Goal: Information Seeking & Learning: Learn about a topic

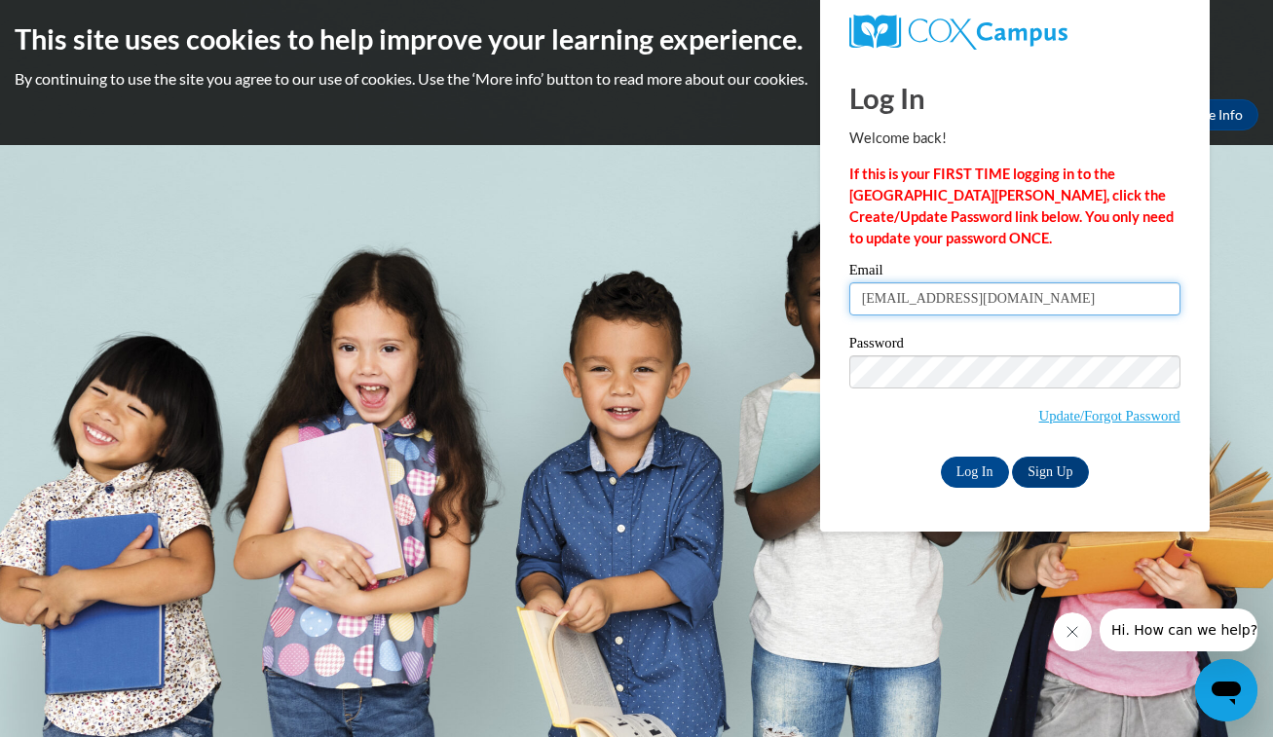
type input "[EMAIL_ADDRESS][DOMAIN_NAME]"
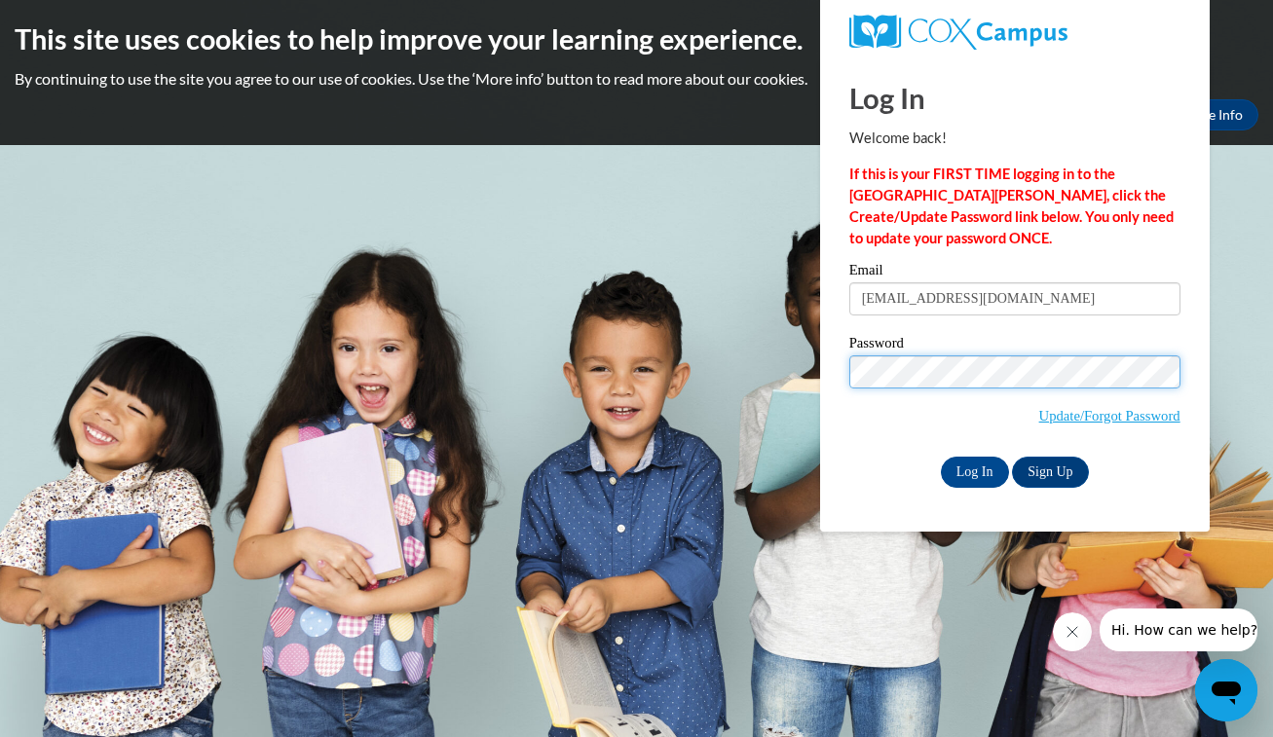
click at [973, 468] on input "Log In" at bounding box center [975, 472] width 68 height 31
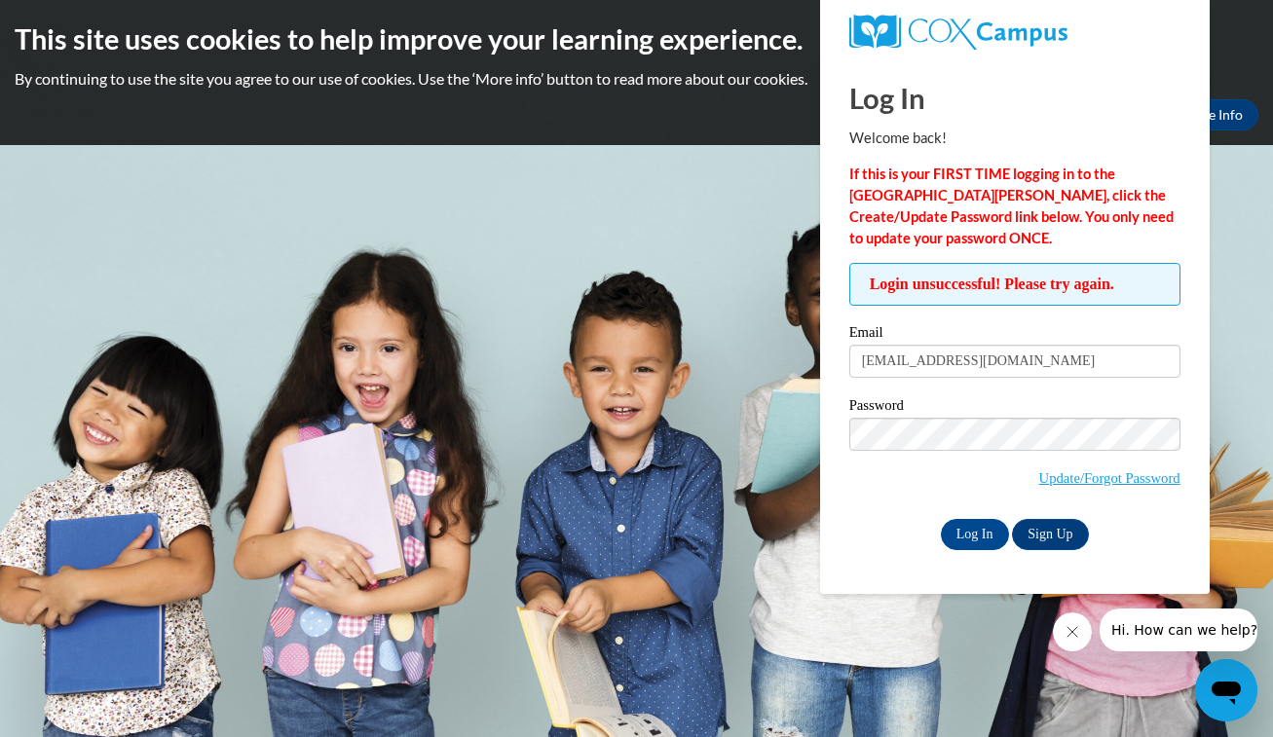
click at [929, 393] on div "Email [EMAIL_ADDRESS][DOMAIN_NAME] Password Update/Forgot Password Log In Sign …" at bounding box center [1014, 437] width 331 height 224
click at [910, 451] on span "Update/Forgot Password" at bounding box center [1014, 458] width 331 height 81
click at [973, 531] on input "Log In" at bounding box center [975, 534] width 68 height 31
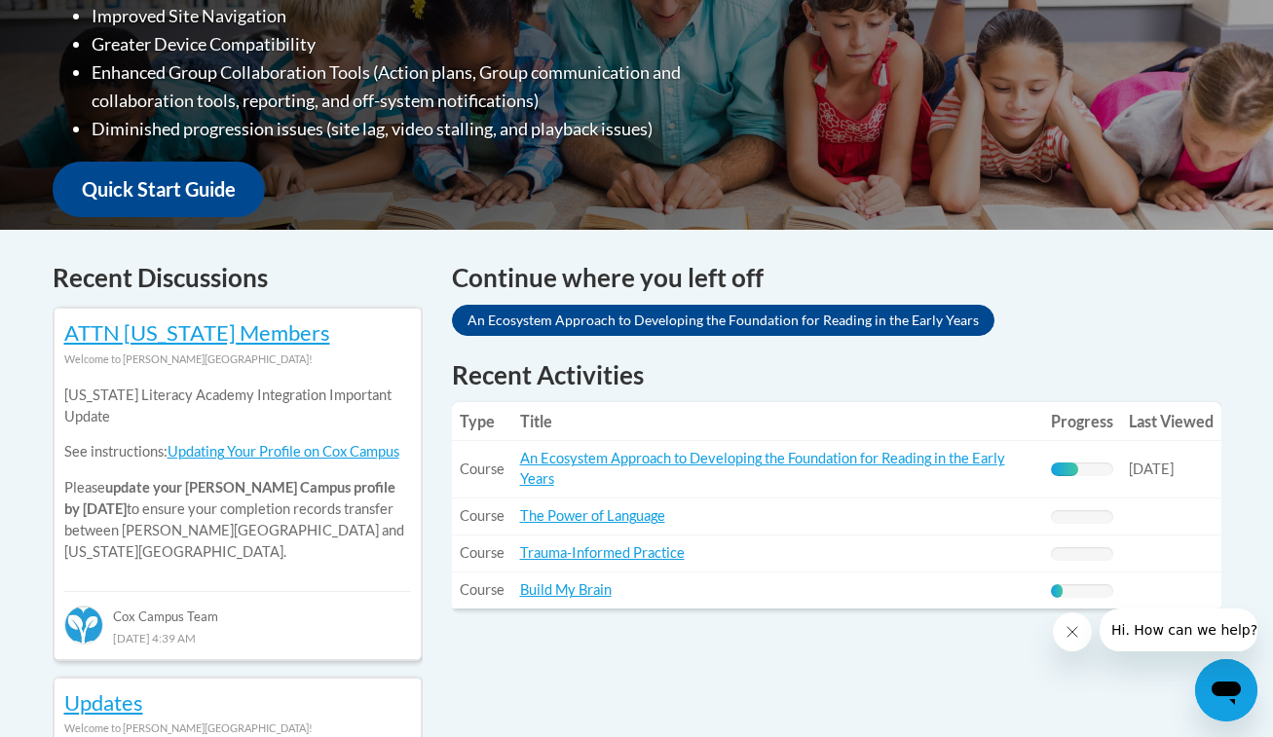
scroll to position [516, 0]
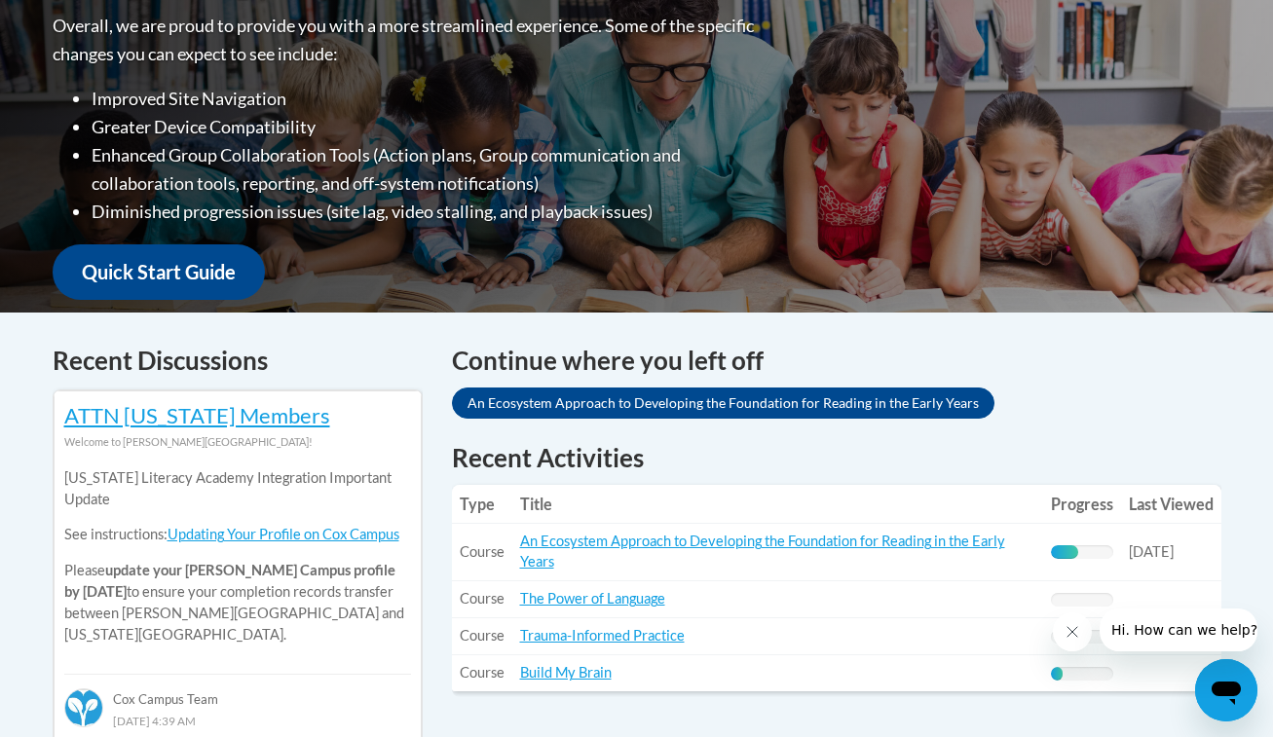
click at [1072, 623] on button "Close message from company" at bounding box center [1071, 631] width 39 height 39
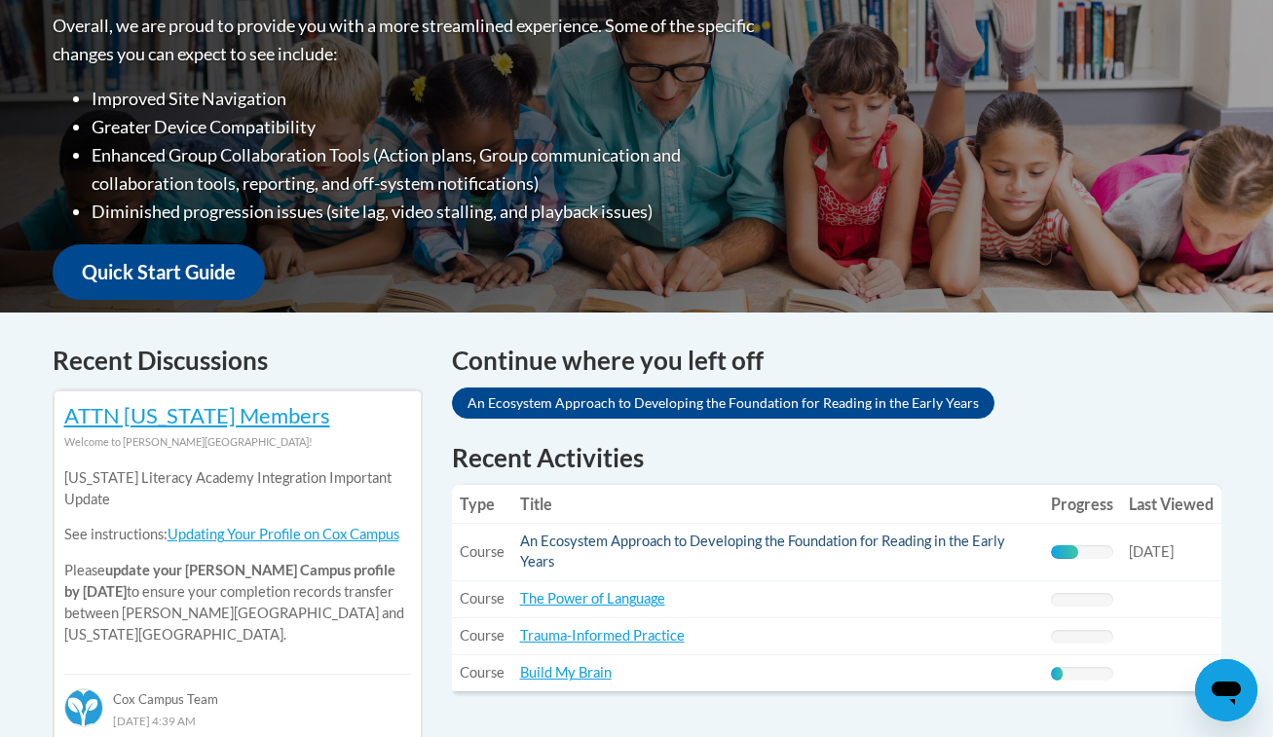
click at [800, 541] on link "An Ecosystem Approach to Developing the Foundation for Reading in the Early Yea…" at bounding box center [762, 551] width 485 height 37
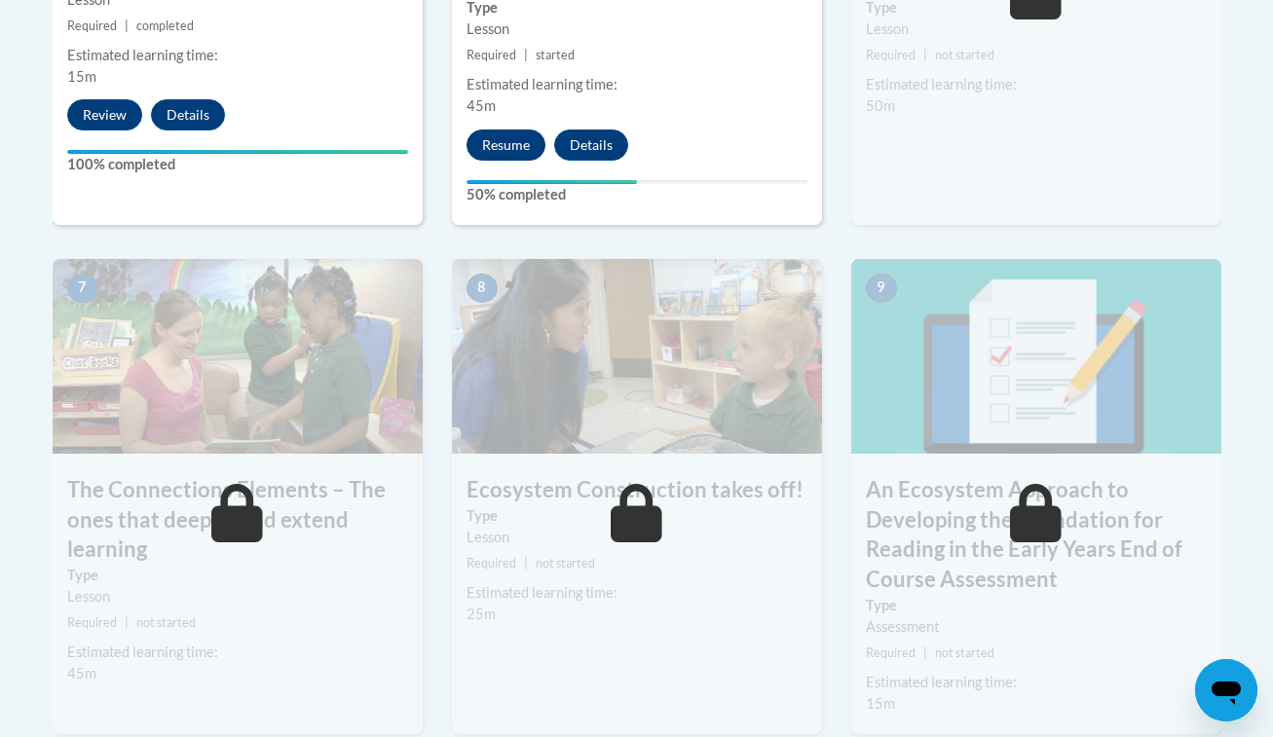
scroll to position [1350, 0]
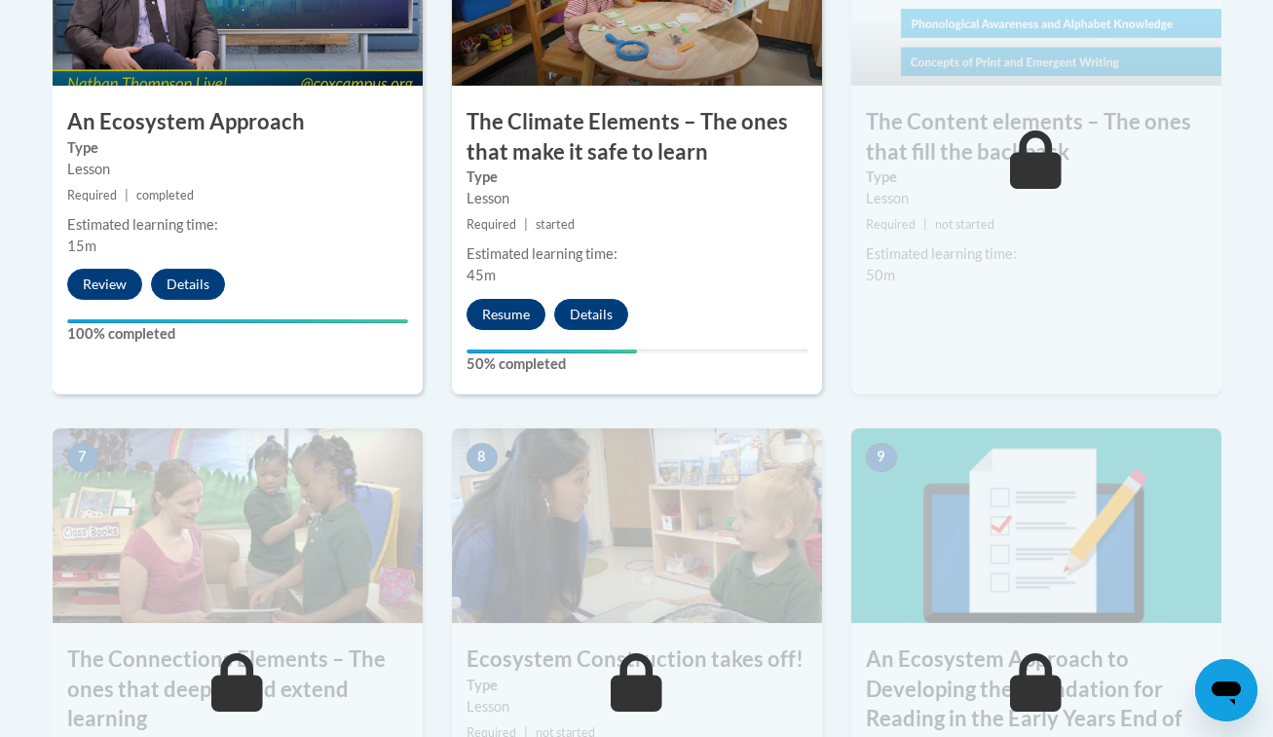
click at [492, 313] on button "Resume" at bounding box center [505, 314] width 79 height 31
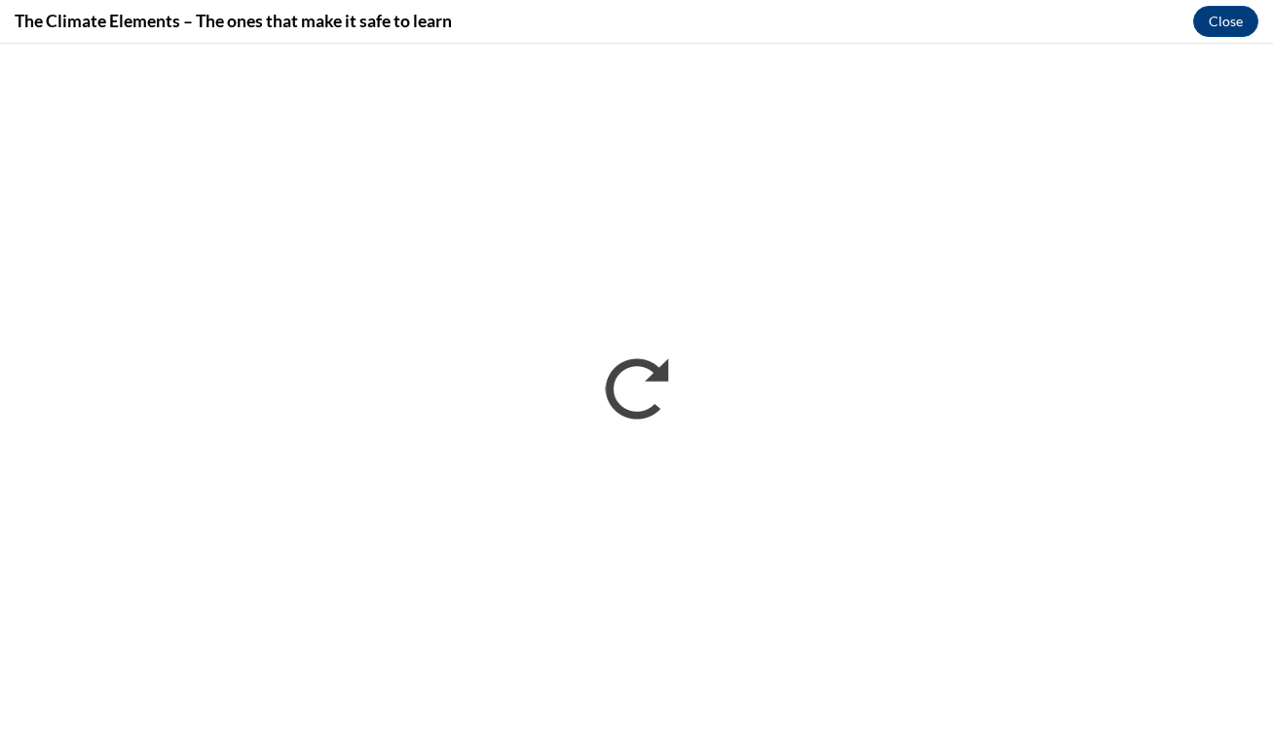
scroll to position [0, 0]
